Goal: Information Seeking & Learning: Learn about a topic

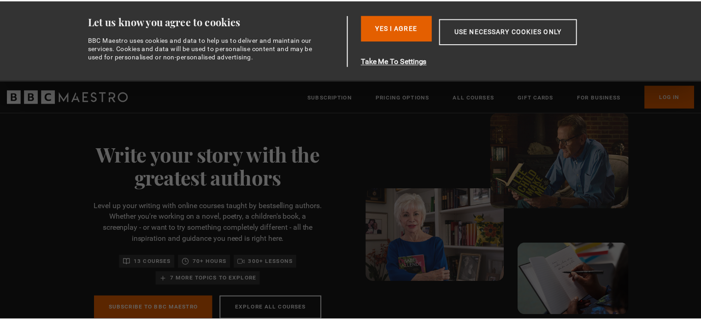
scroll to position [0, 120]
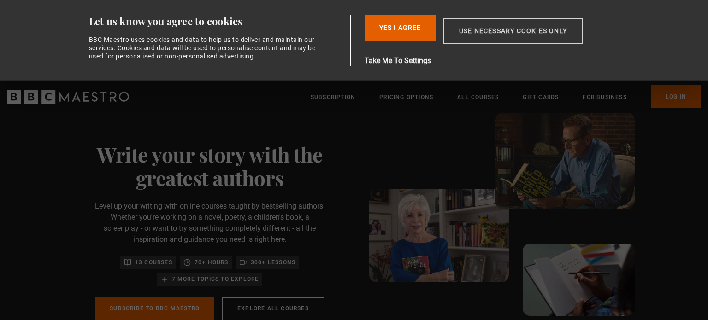
click at [501, 31] on button "Use necessary cookies only" at bounding box center [513, 31] width 139 height 26
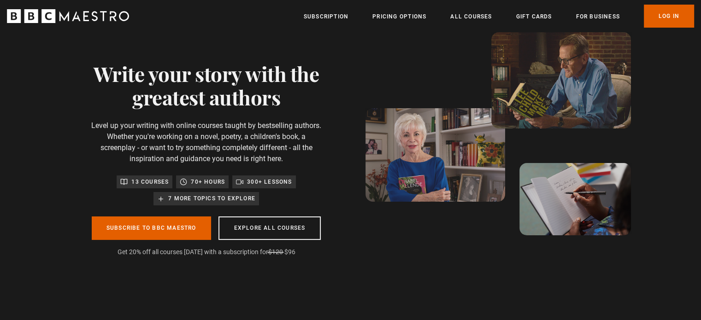
scroll to position [0, 362]
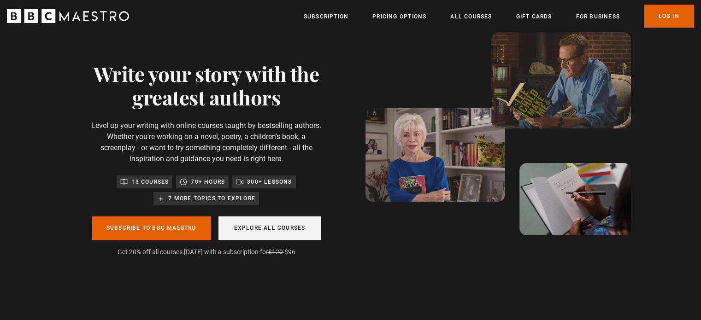
click at [254, 231] on link "Explore all courses" at bounding box center [270, 229] width 103 height 24
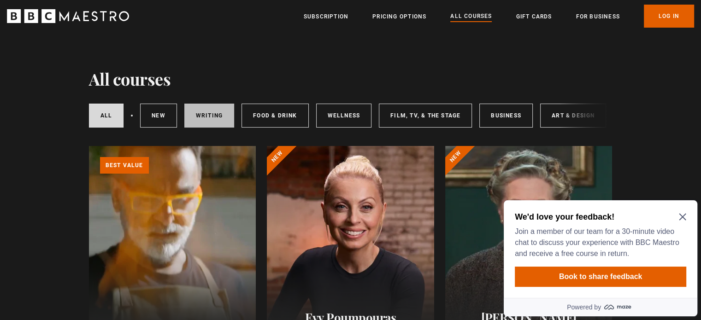
click at [207, 116] on link "Writing" at bounding box center [209, 116] width 50 height 24
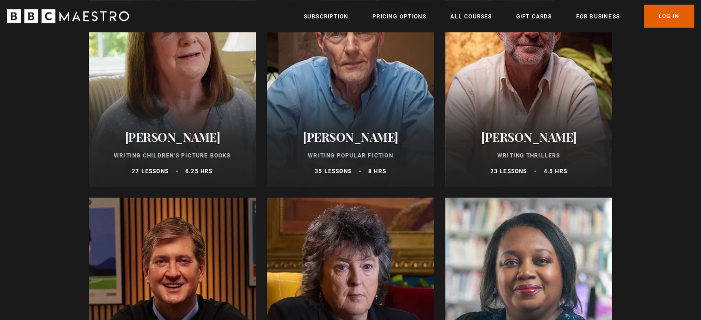
scroll to position [645, 0]
click at [531, 144] on h2 "[PERSON_NAME]" at bounding box center [528, 137] width 145 height 14
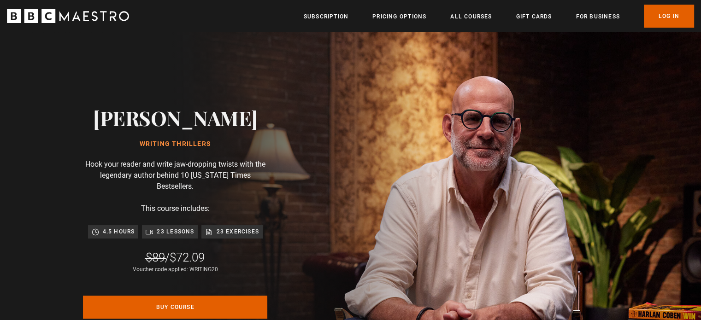
scroll to position [0, 604]
click at [516, 67] on img at bounding box center [382, 228] width 701 height 393
